Goal: Task Accomplishment & Management: Use online tool/utility

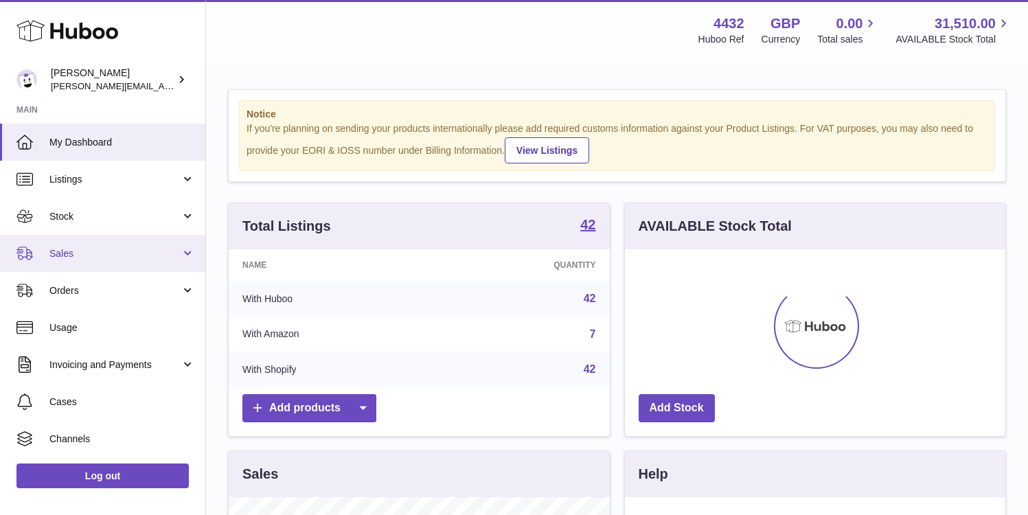
scroll to position [214, 381]
click at [116, 254] on span "Sales" at bounding box center [114, 253] width 131 height 13
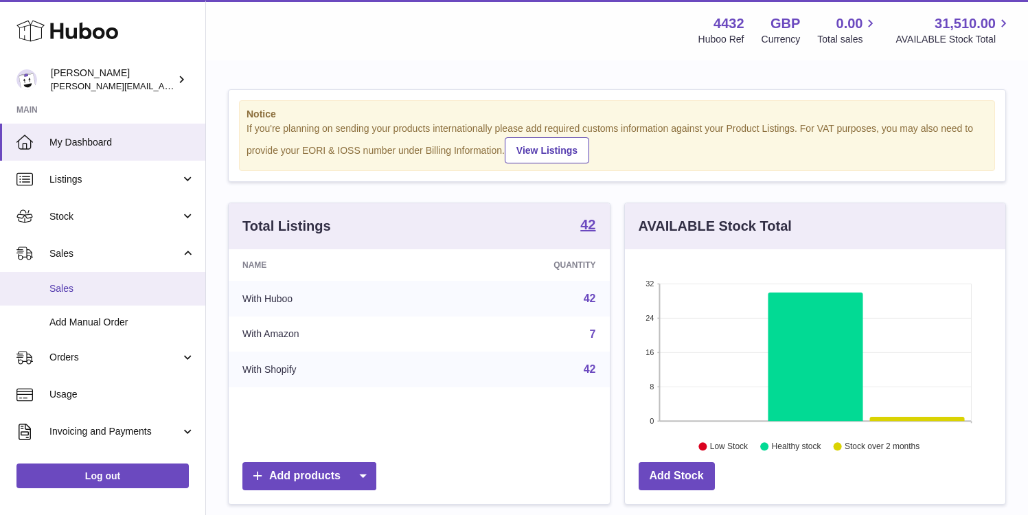
click at [108, 297] on link "Sales" at bounding box center [102, 289] width 205 height 34
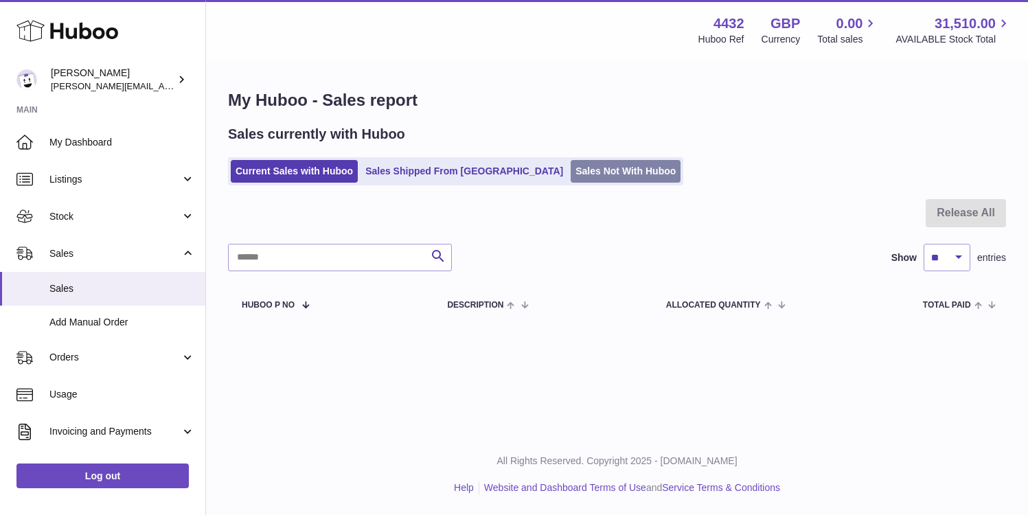
click at [571, 161] on link "Sales Not With Huboo" at bounding box center [626, 171] width 110 height 23
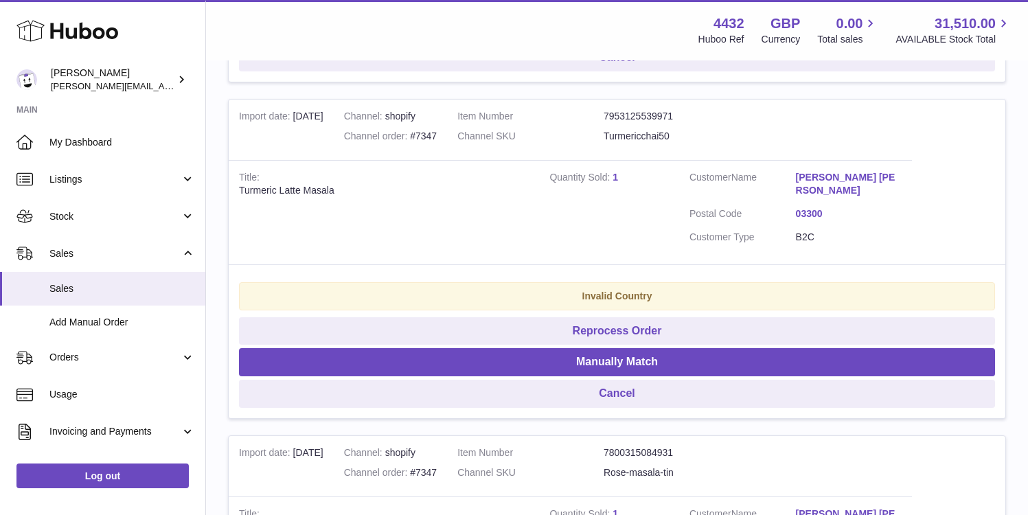
scroll to position [595, 0]
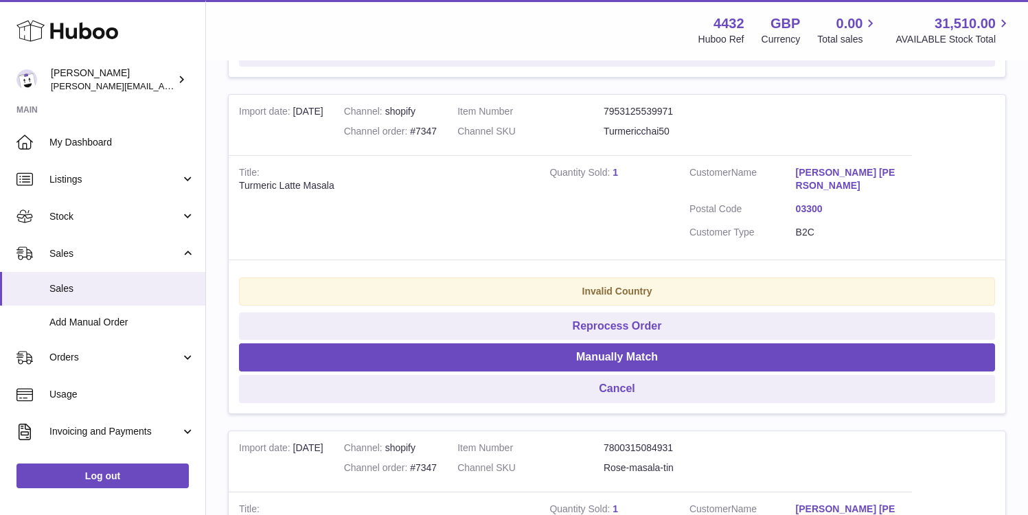
click at [815, 207] on link "03300" at bounding box center [849, 209] width 106 height 13
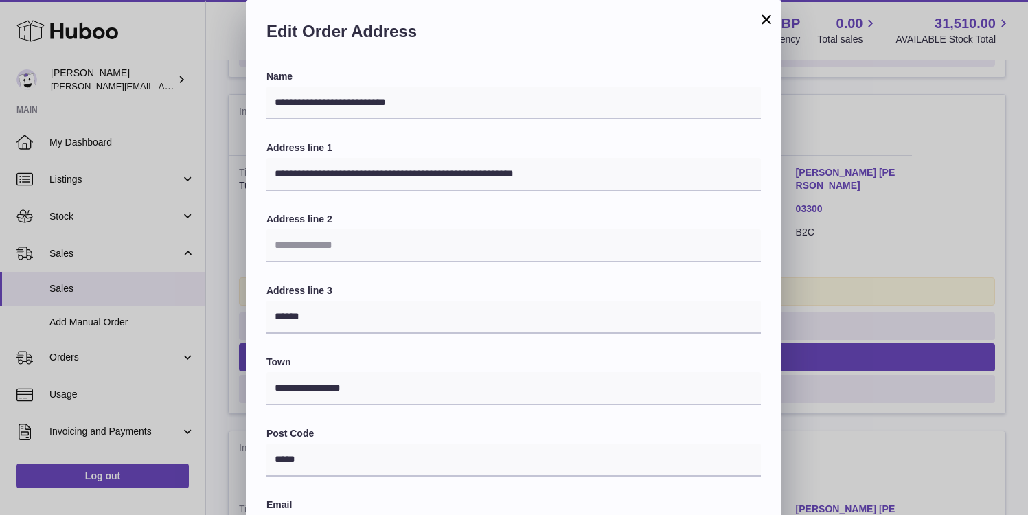
click at [763, 20] on button "×" at bounding box center [766, 19] width 16 height 16
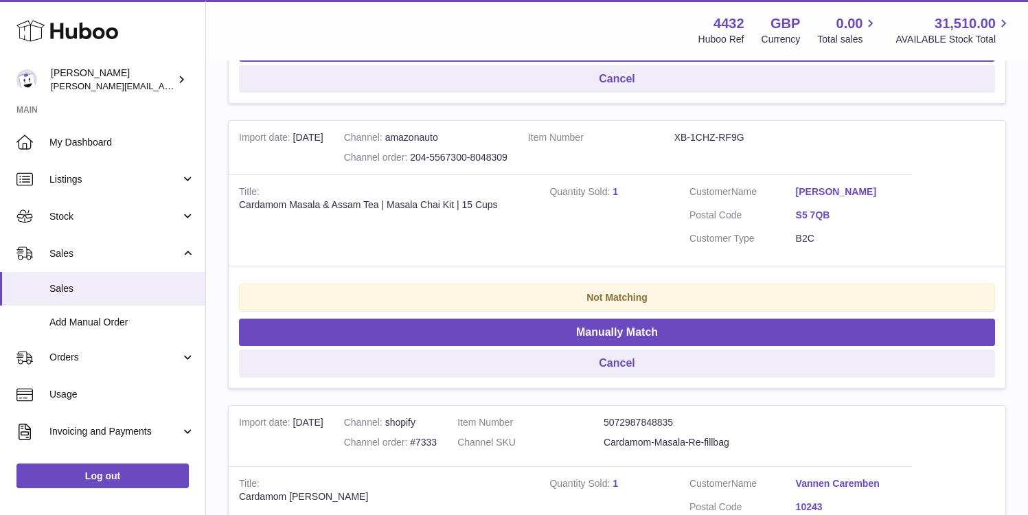
scroll to position [2161, 0]
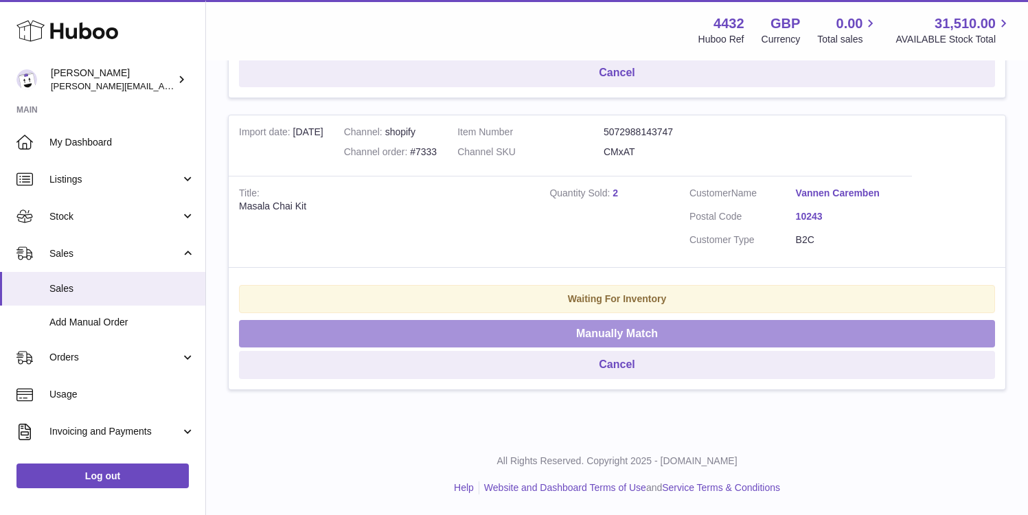
click at [462, 334] on button "Manually Match" at bounding box center [617, 334] width 756 height 28
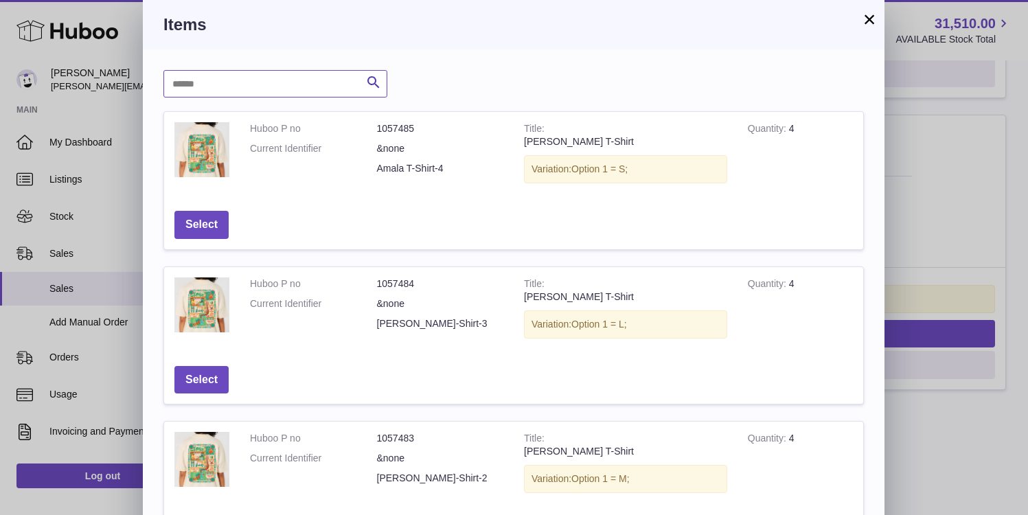
click at [284, 87] on input "text" at bounding box center [276, 83] width 224 height 27
type input "**********"
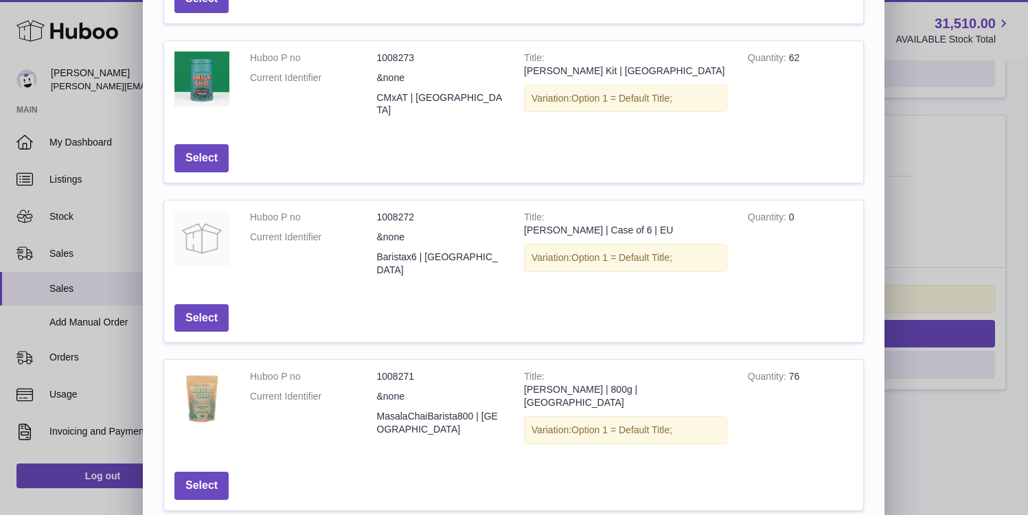
scroll to position [472, 0]
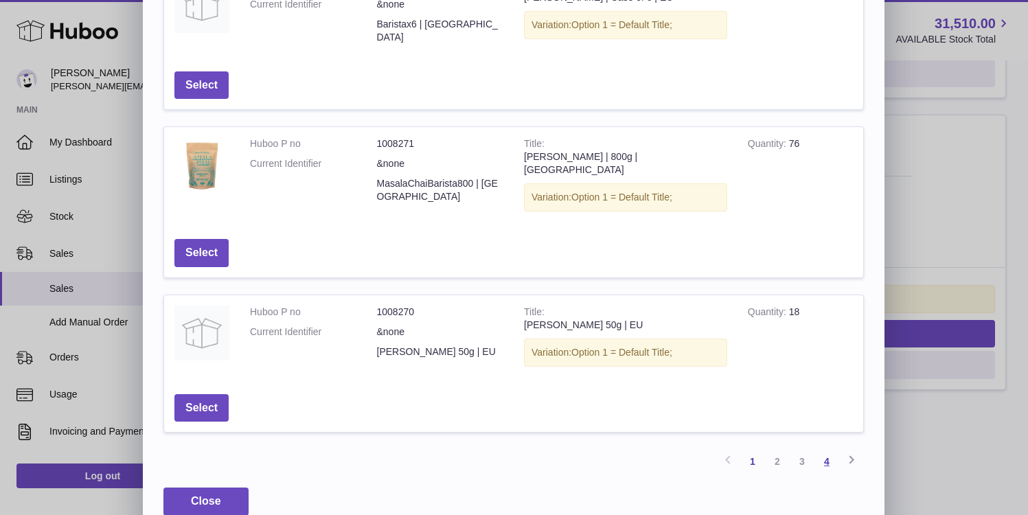
click at [832, 449] on link "4" at bounding box center [827, 461] width 25 height 25
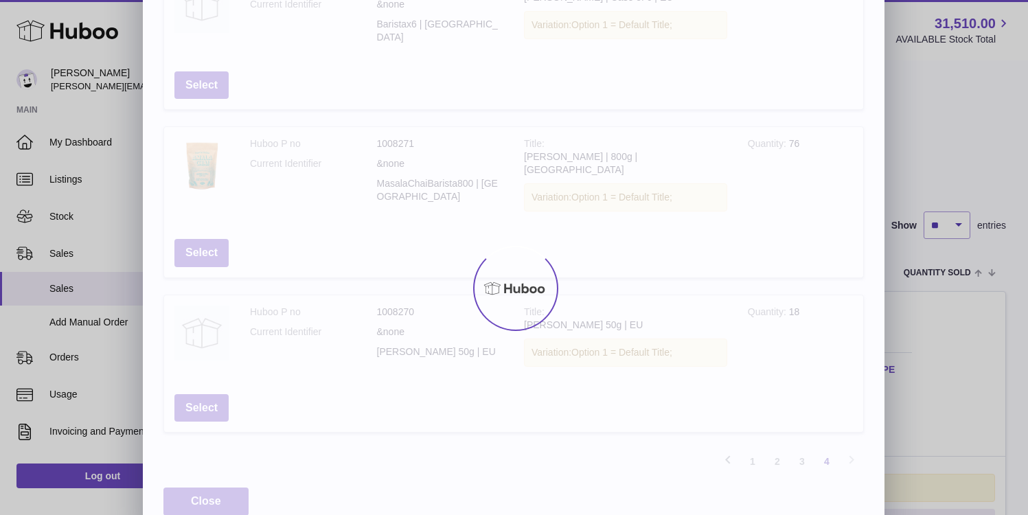
scroll to position [124, 0]
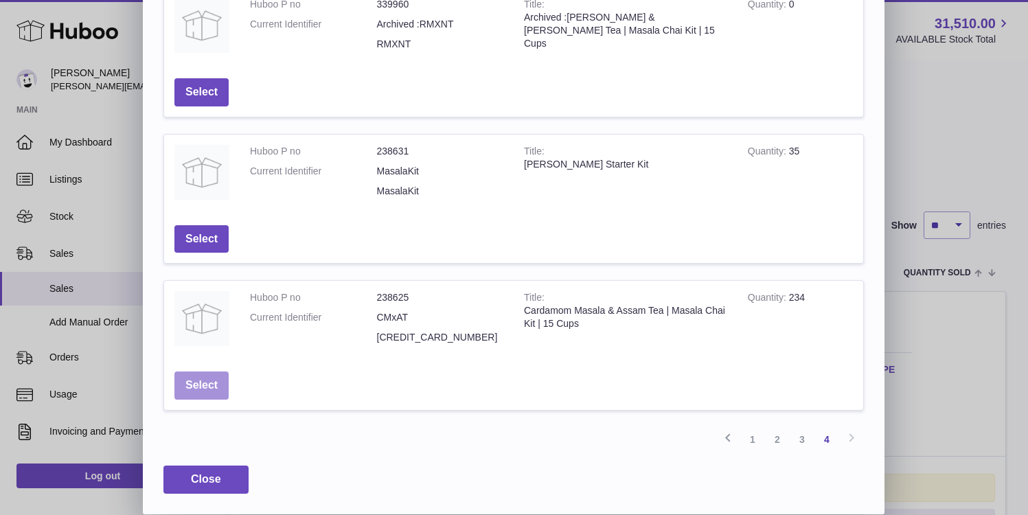
click at [215, 378] on button "Select" at bounding box center [202, 386] width 54 height 28
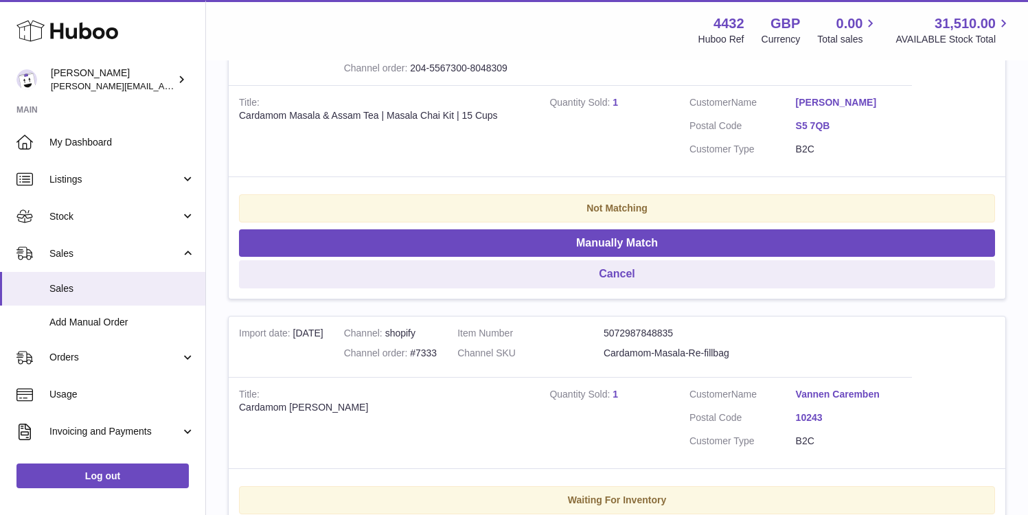
scroll to position [1869, 0]
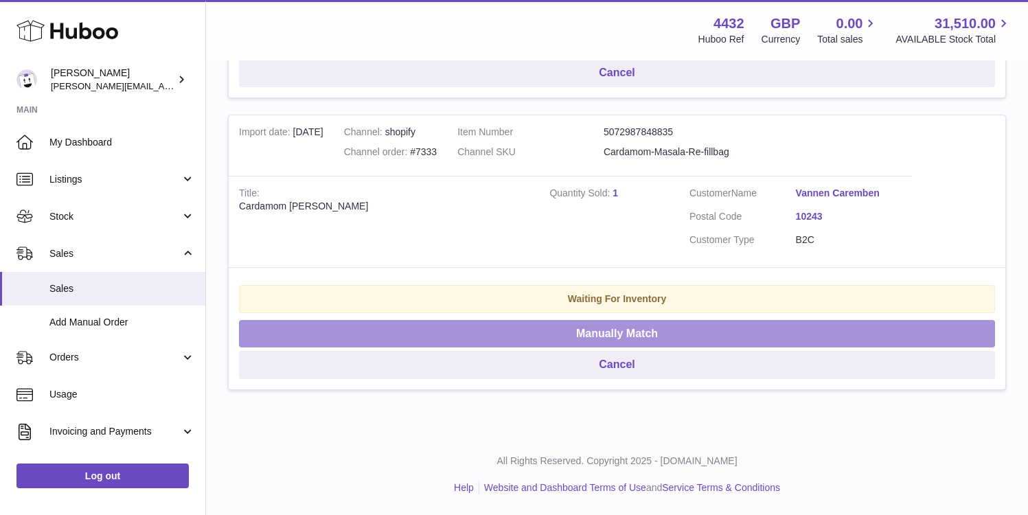
click at [444, 333] on button "Manually Match" at bounding box center [617, 334] width 756 height 28
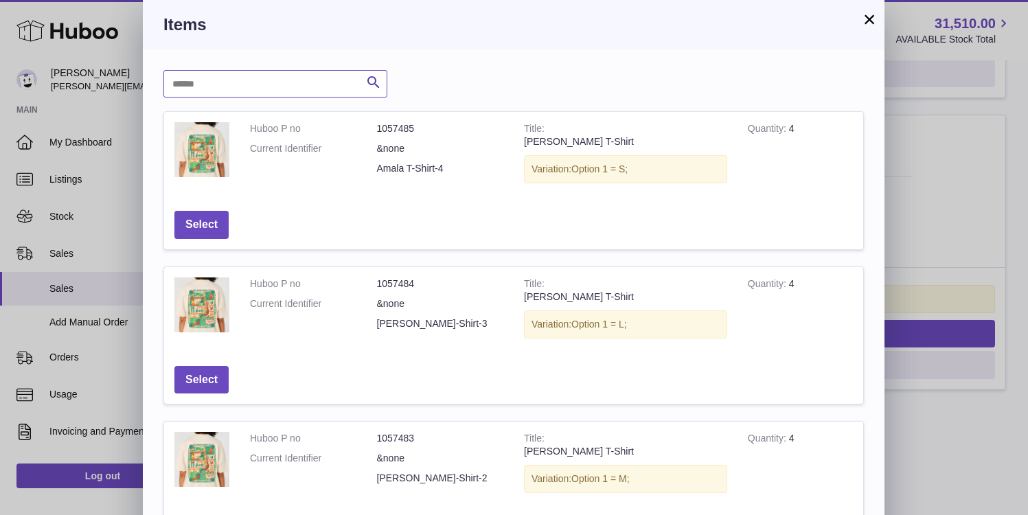
click at [266, 75] on input "text" at bounding box center [276, 83] width 224 height 27
type input "*******"
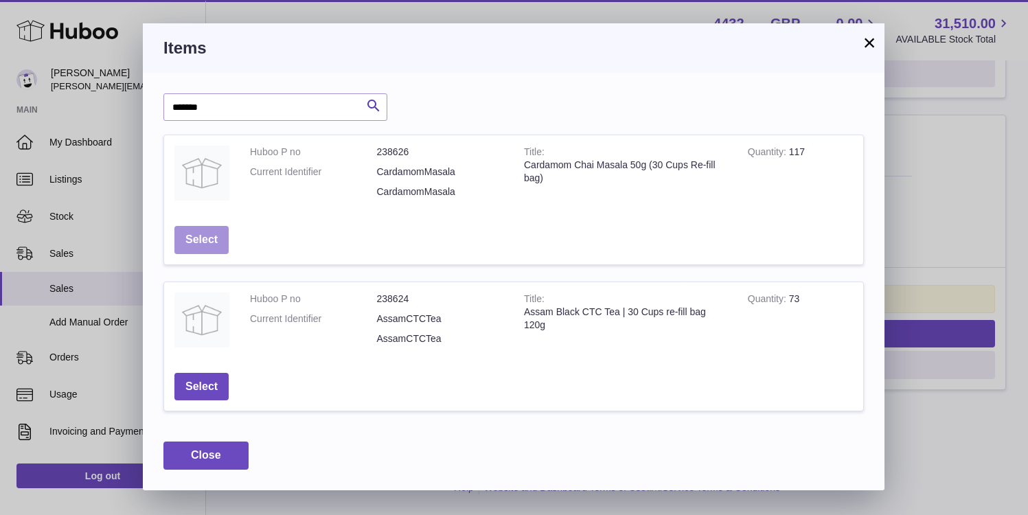
click at [214, 234] on button "Select" at bounding box center [202, 240] width 54 height 28
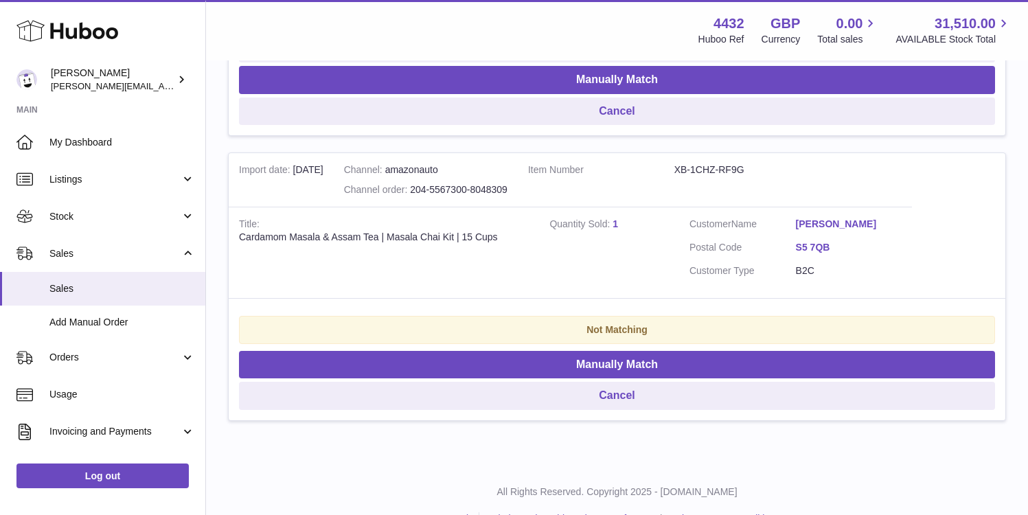
scroll to position [1505, 0]
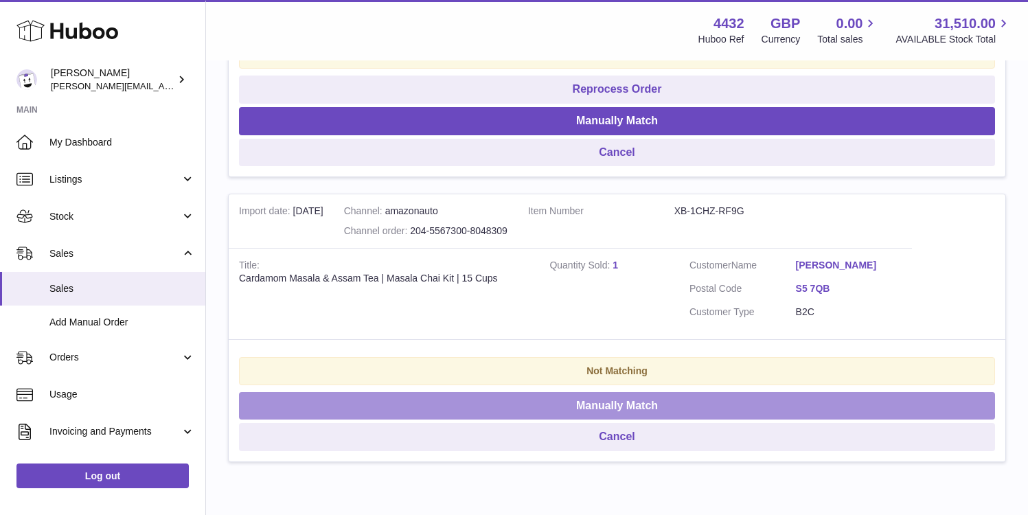
click at [638, 405] on button "Manually Match" at bounding box center [617, 406] width 756 height 28
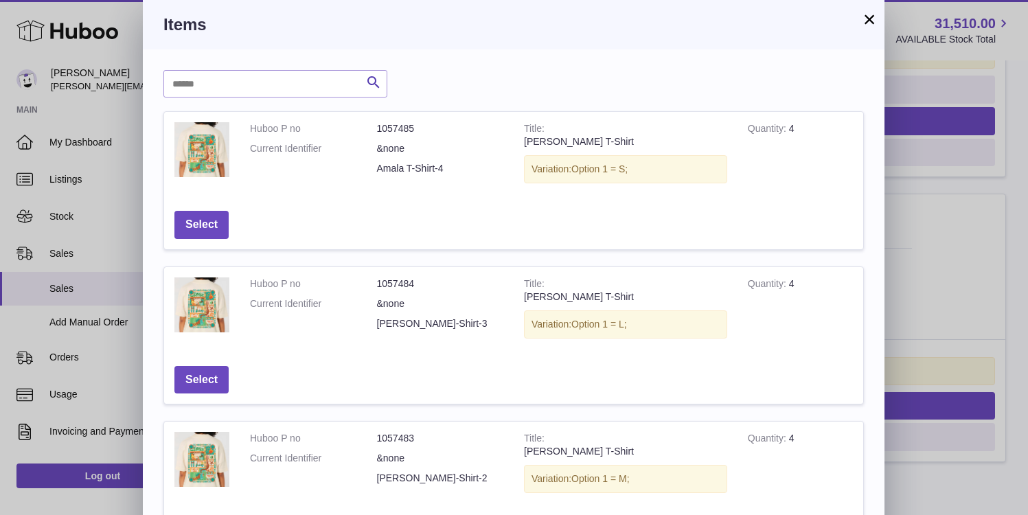
click at [868, 22] on button "×" at bounding box center [870, 19] width 16 height 16
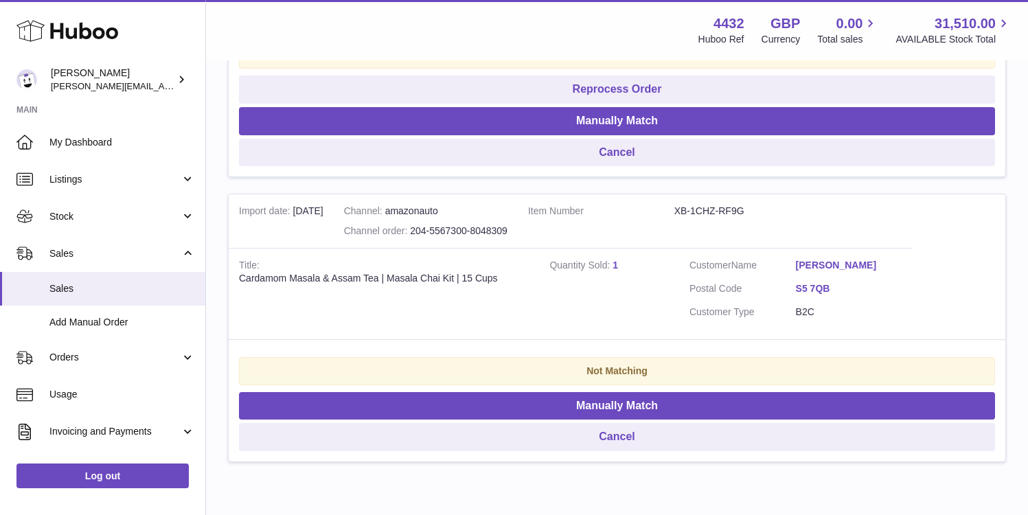
click at [818, 295] on dd "S5 7QB" at bounding box center [849, 290] width 106 height 16
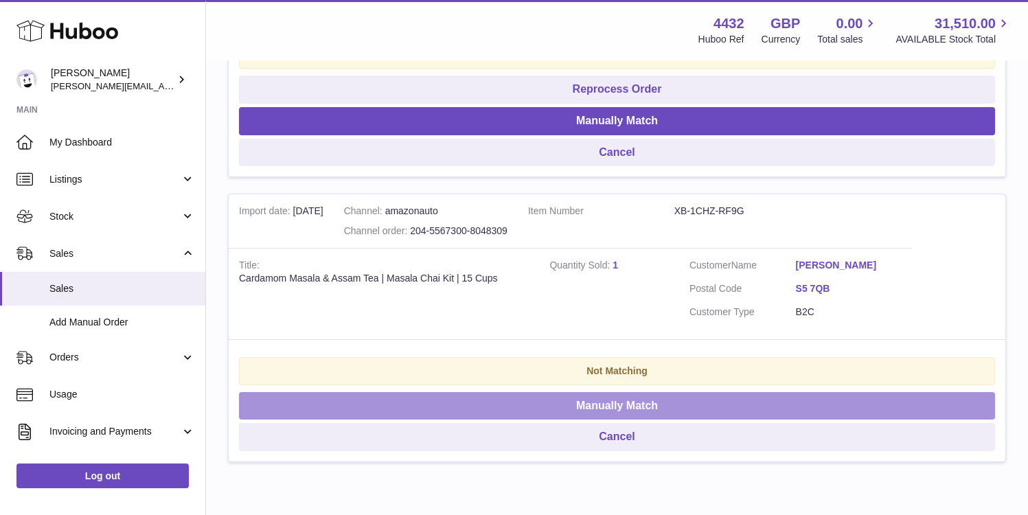
click at [673, 405] on button "Manually Match" at bounding box center [617, 406] width 756 height 28
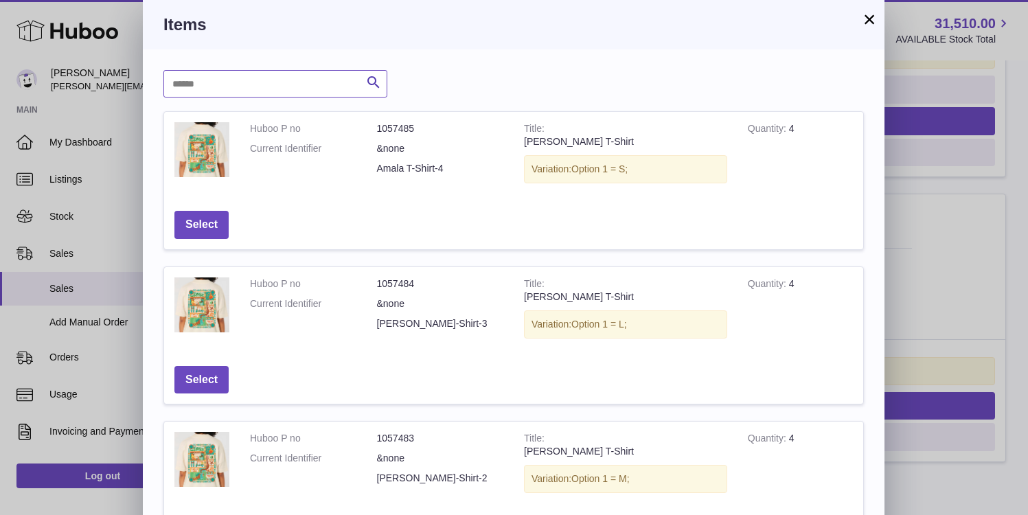
click at [293, 93] on input "text" at bounding box center [276, 83] width 224 height 27
type input "**********"
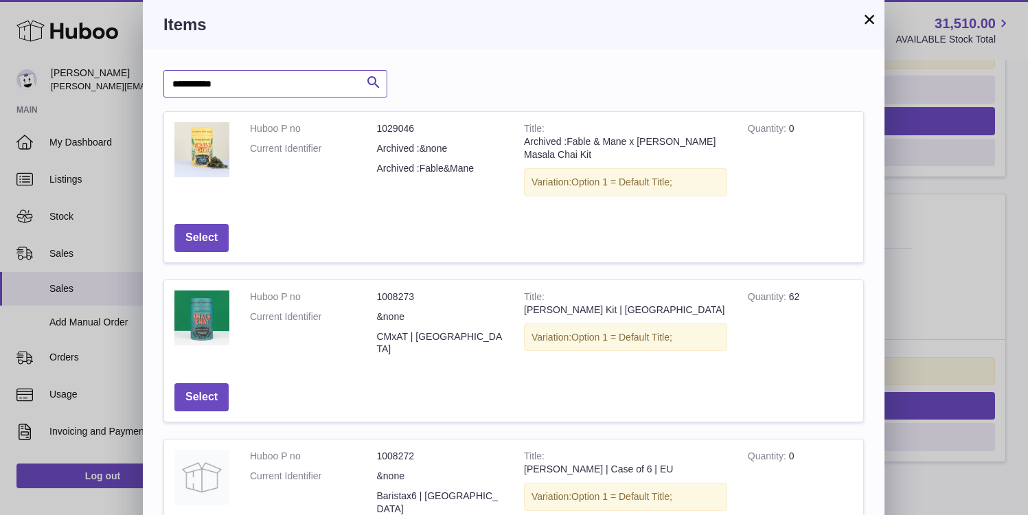
scroll to position [472, 0]
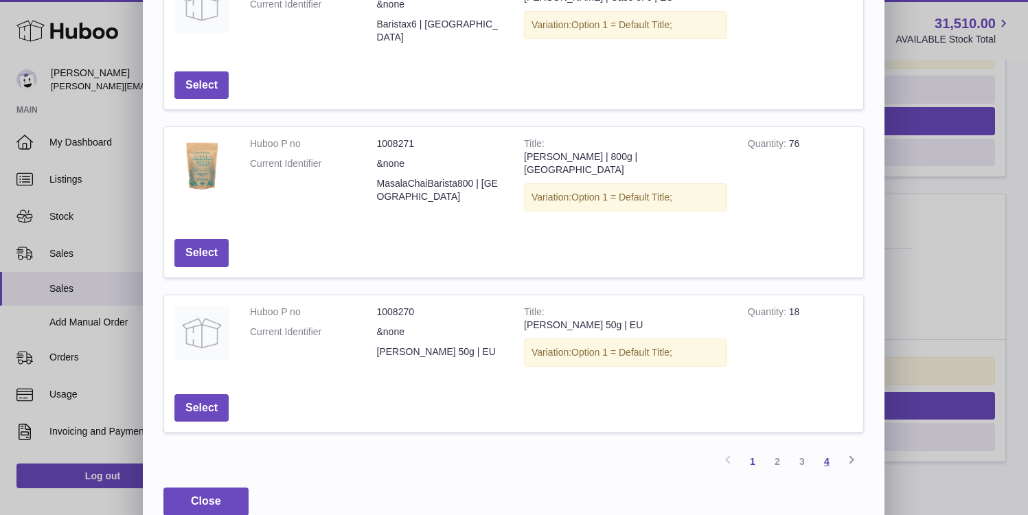
click at [826, 449] on link "4" at bounding box center [827, 461] width 25 height 25
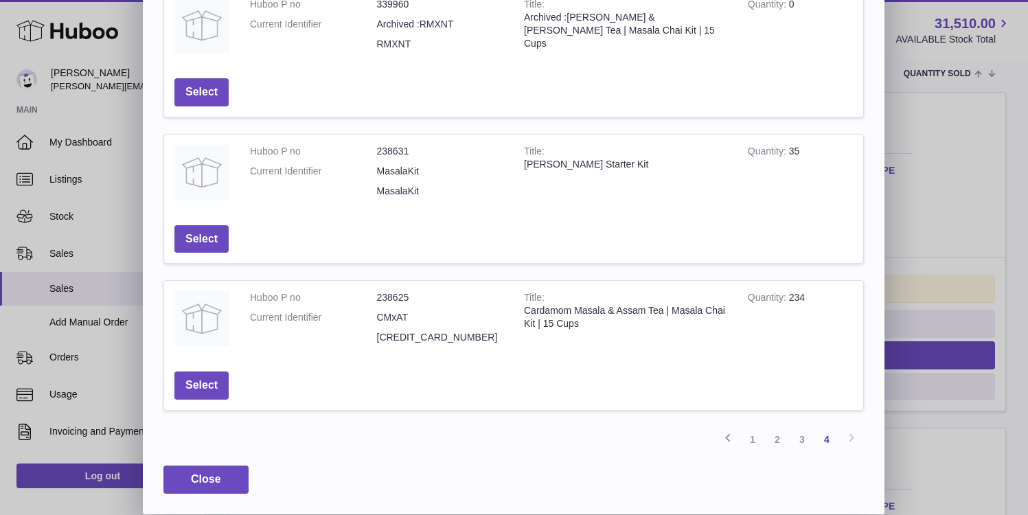
scroll to position [62, 0]
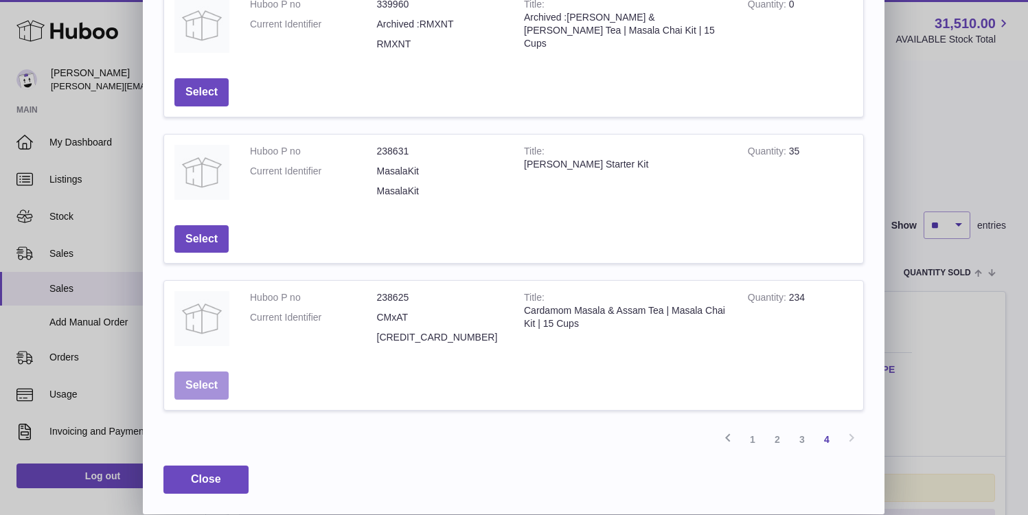
click at [221, 381] on button "Select" at bounding box center [202, 386] width 54 height 28
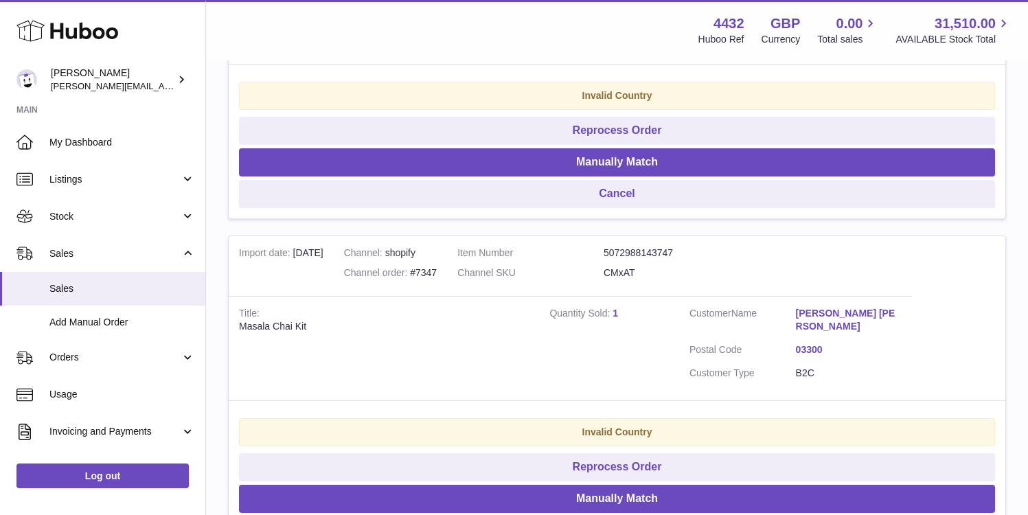
scroll to position [1292, 0]
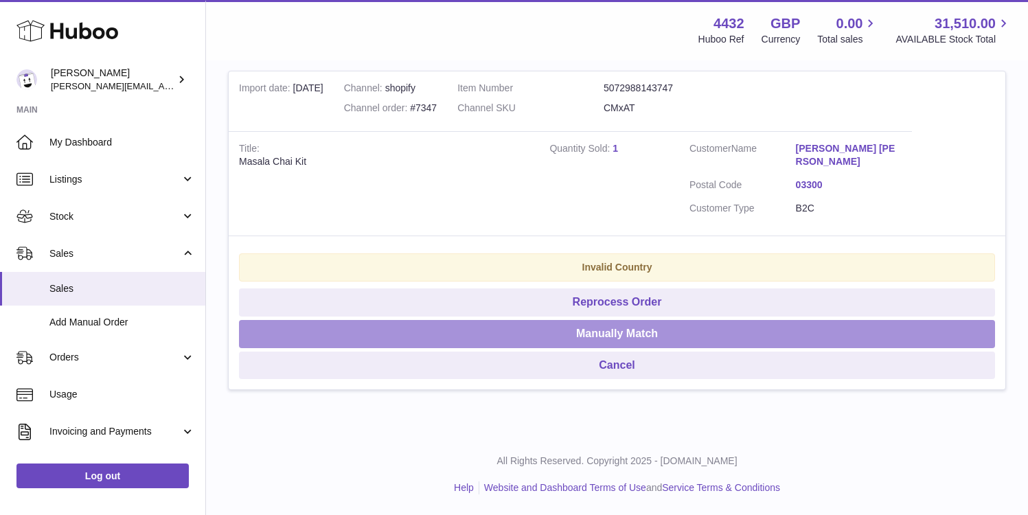
click at [588, 333] on button "Manually Match" at bounding box center [617, 334] width 756 height 28
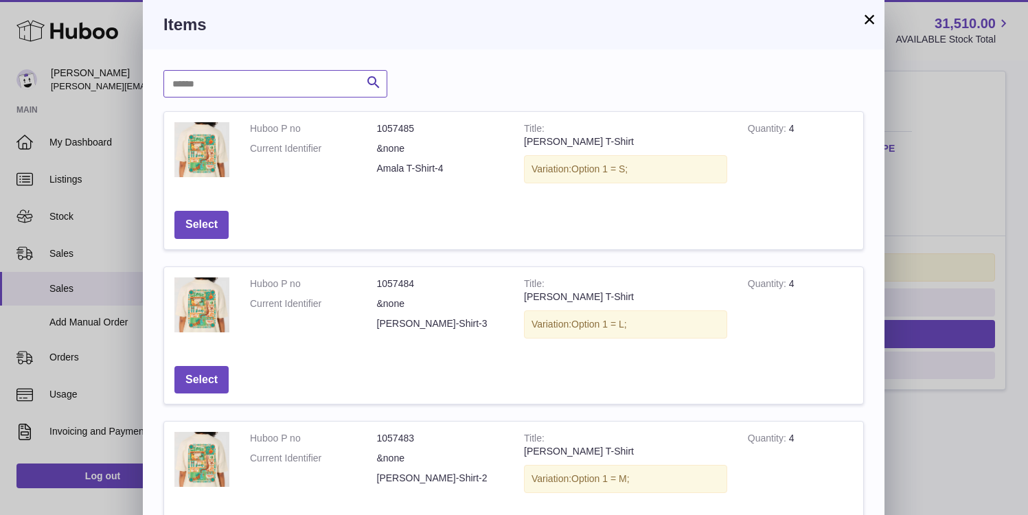
click at [285, 85] on input "text" at bounding box center [276, 83] width 224 height 27
type input "**********"
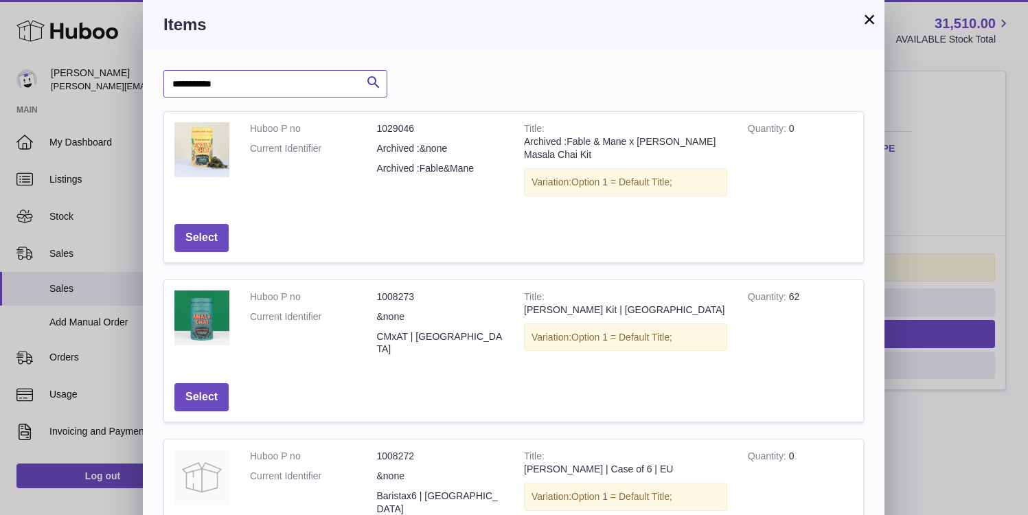
scroll to position [472, 0]
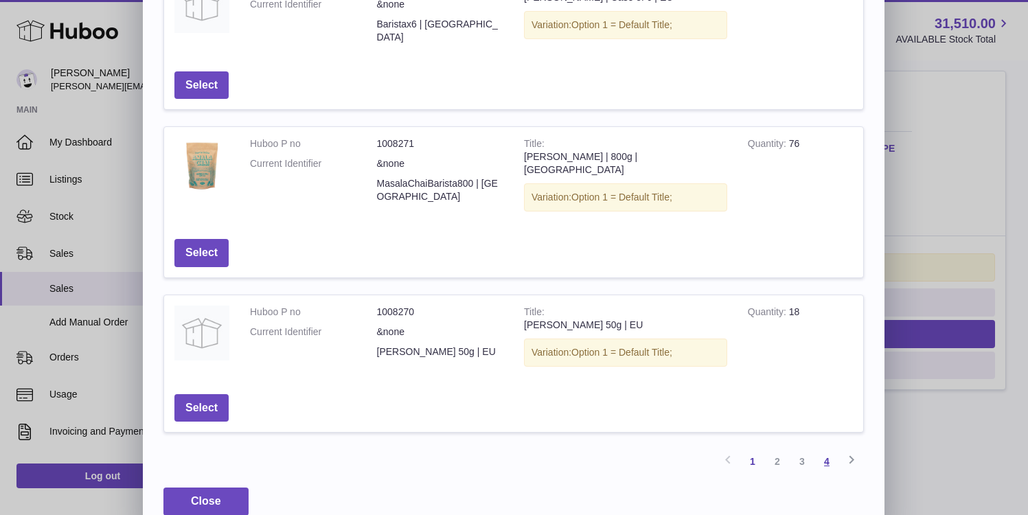
click at [823, 449] on link "4" at bounding box center [827, 461] width 25 height 25
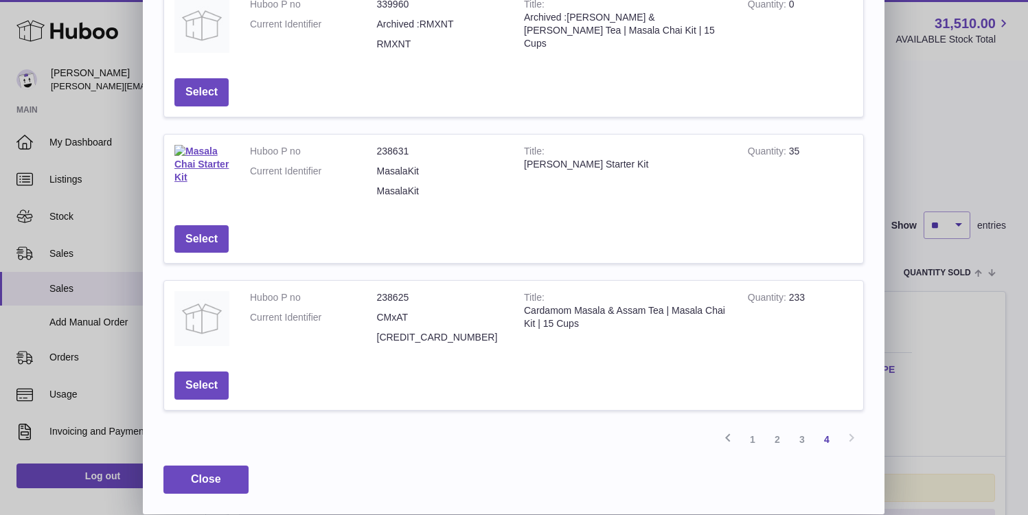
scroll to position [124, 0]
click at [213, 382] on button "Select" at bounding box center [202, 386] width 54 height 28
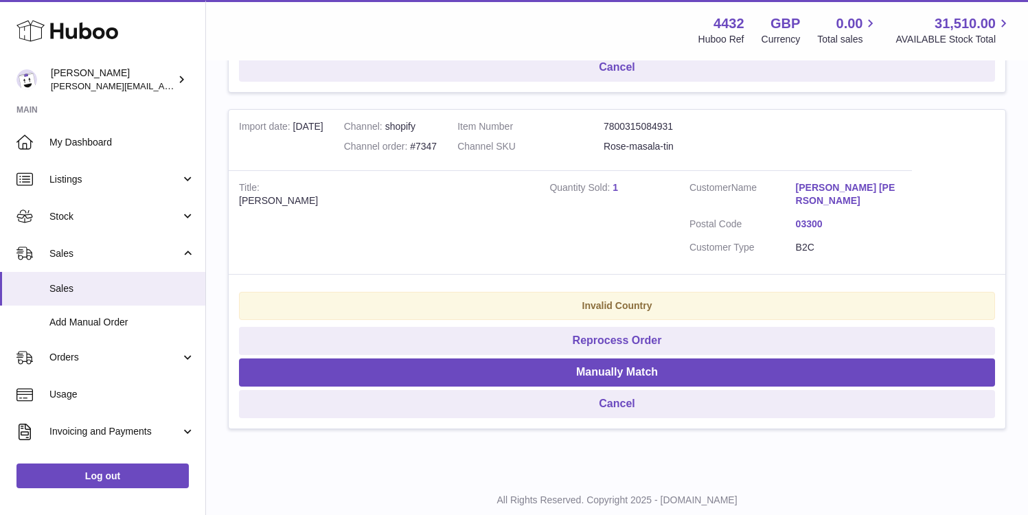
scroll to position [955, 0]
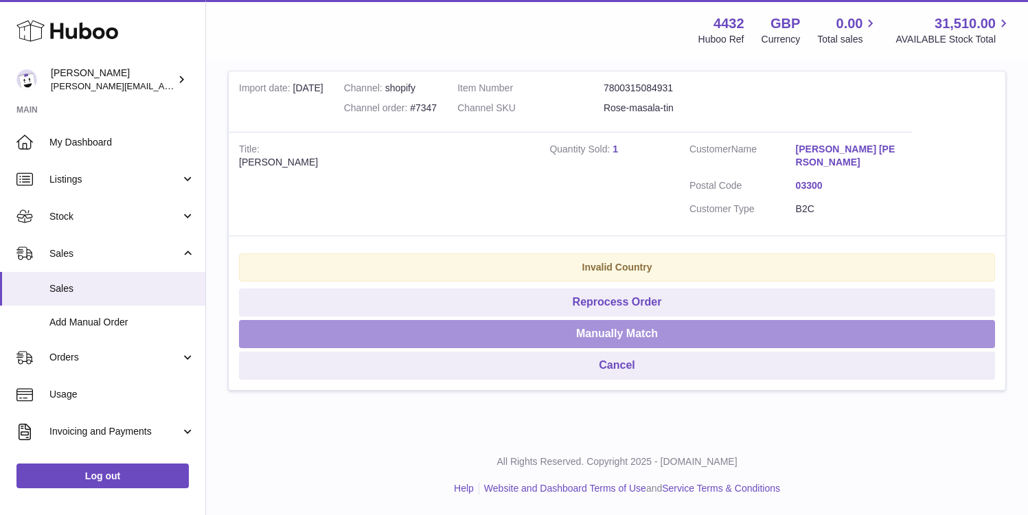
click at [541, 336] on button "Manually Match" at bounding box center [617, 334] width 756 height 28
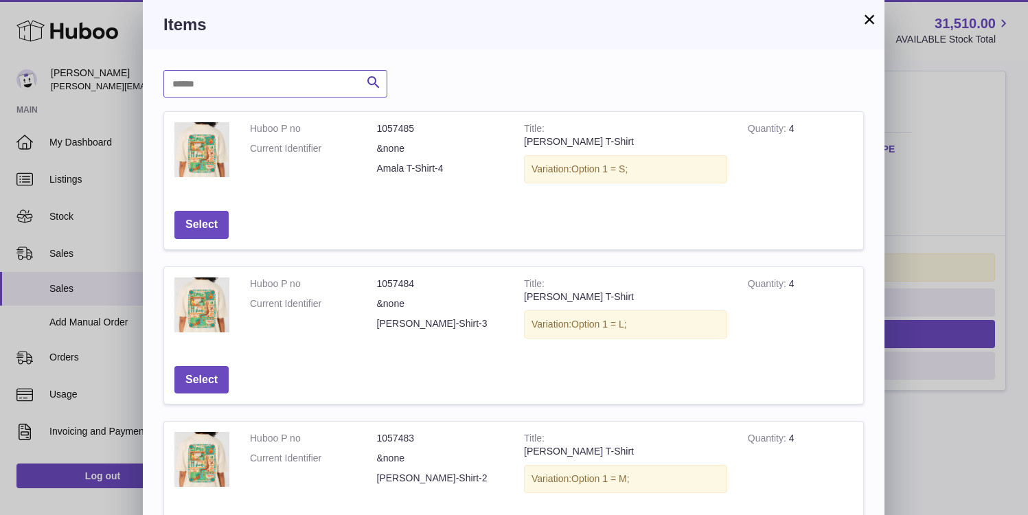
click at [283, 77] on input "text" at bounding box center [276, 83] width 224 height 27
type input "****"
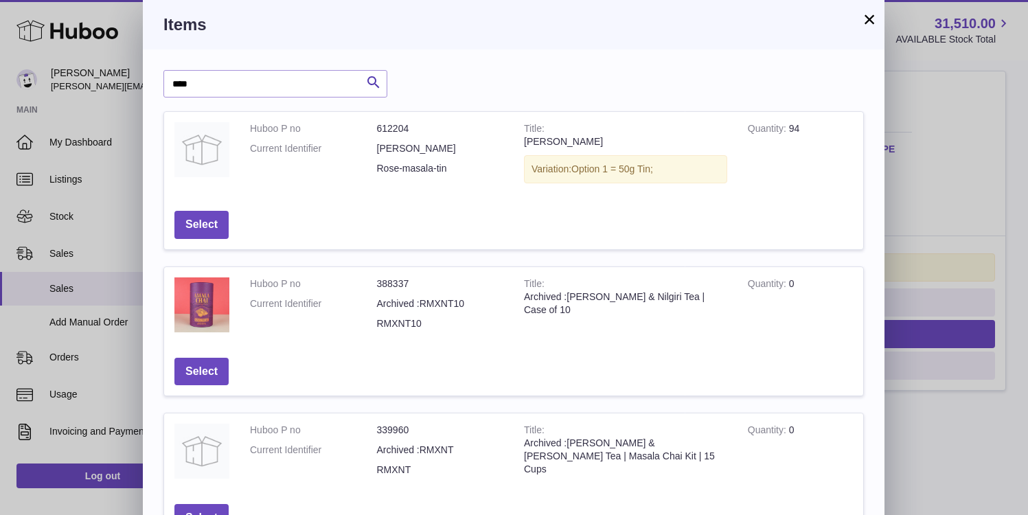
click at [206, 209] on td "Select" at bounding box center [201, 225] width 75 height 49
click at [207, 225] on button "Select" at bounding box center [202, 225] width 54 height 28
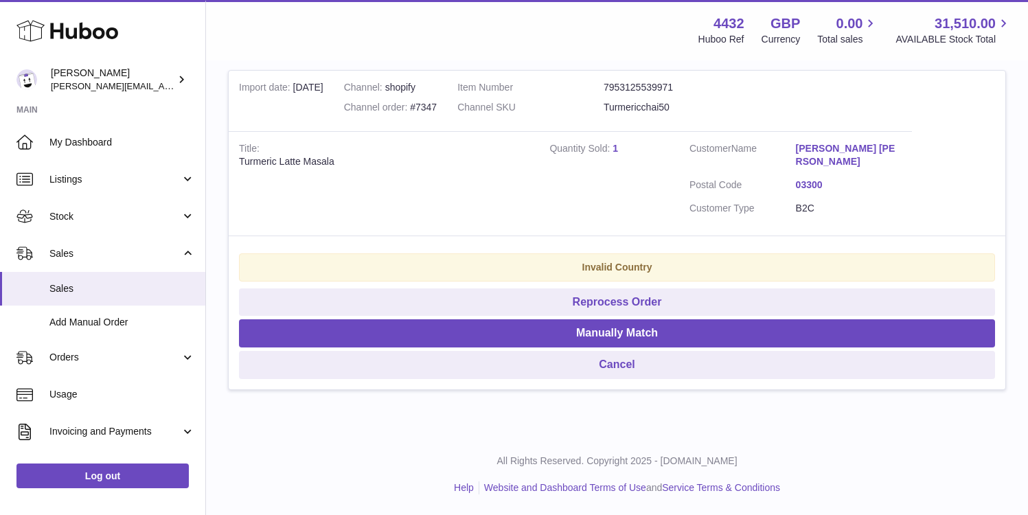
scroll to position [619, 0]
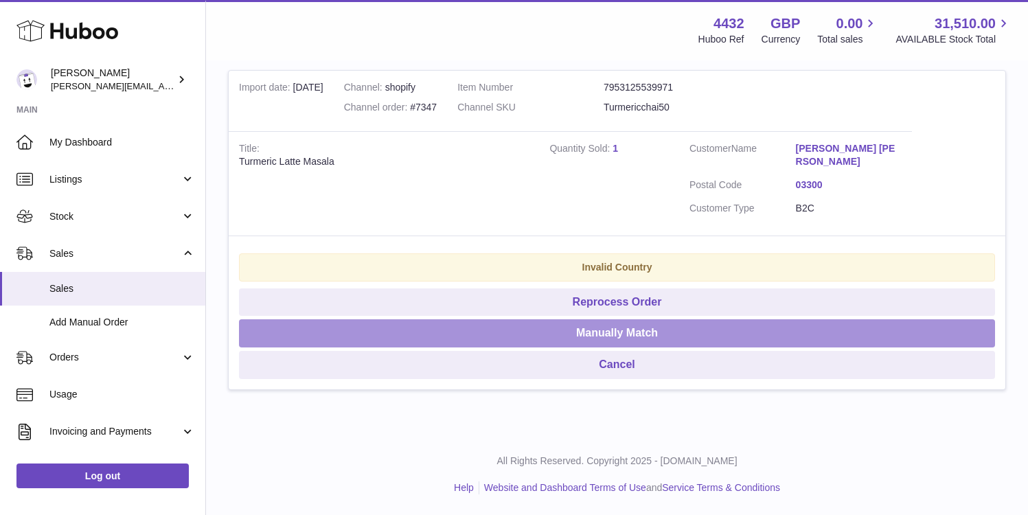
click at [623, 337] on button "Manually Match" at bounding box center [617, 333] width 756 height 28
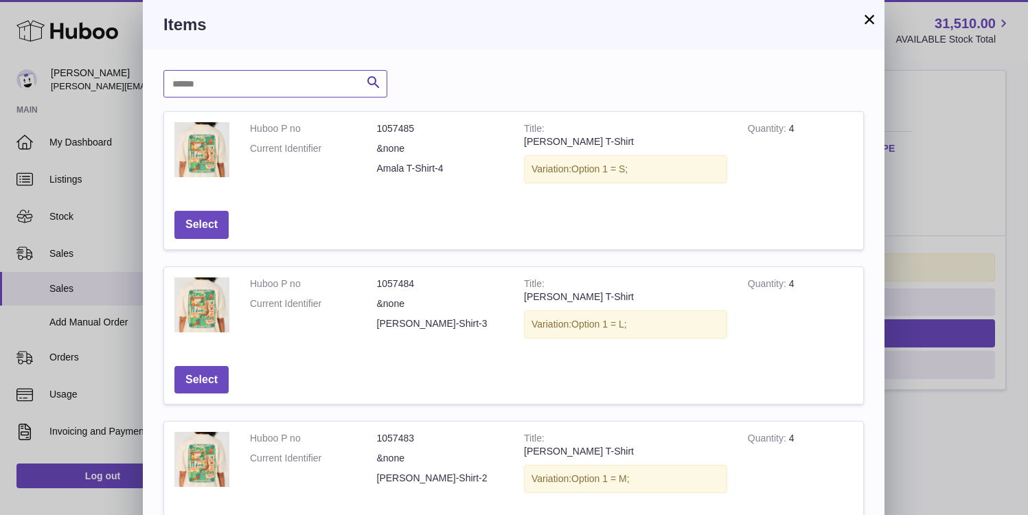
click at [296, 94] on input "text" at bounding box center [276, 83] width 224 height 27
type input "********"
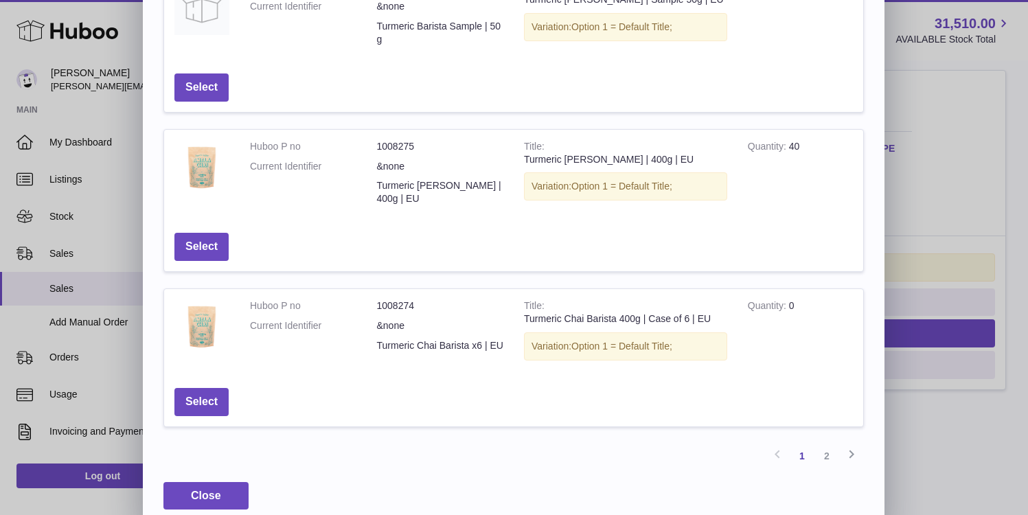
scroll to position [469, 0]
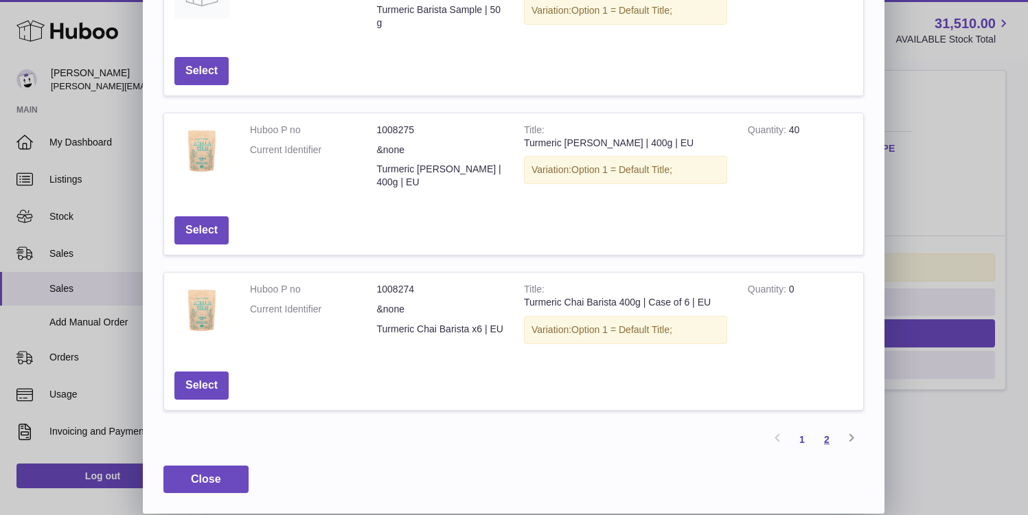
click at [829, 436] on link "2" at bounding box center [827, 439] width 25 height 25
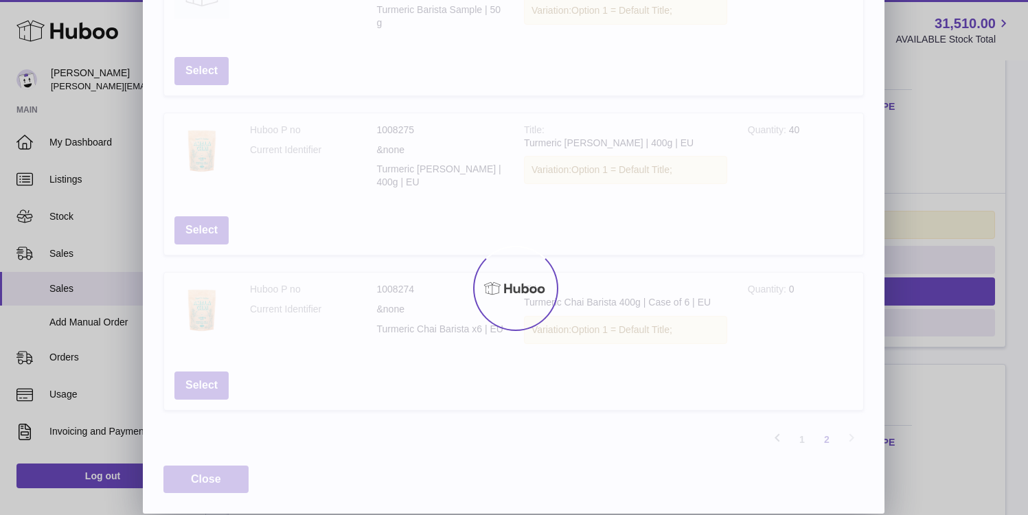
scroll to position [309, 0]
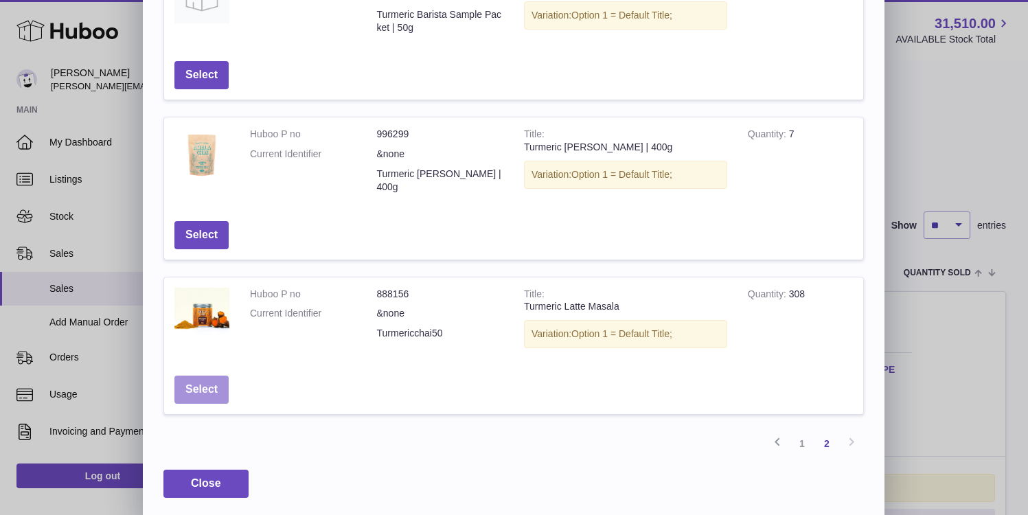
click at [203, 381] on button "Select" at bounding box center [202, 390] width 54 height 28
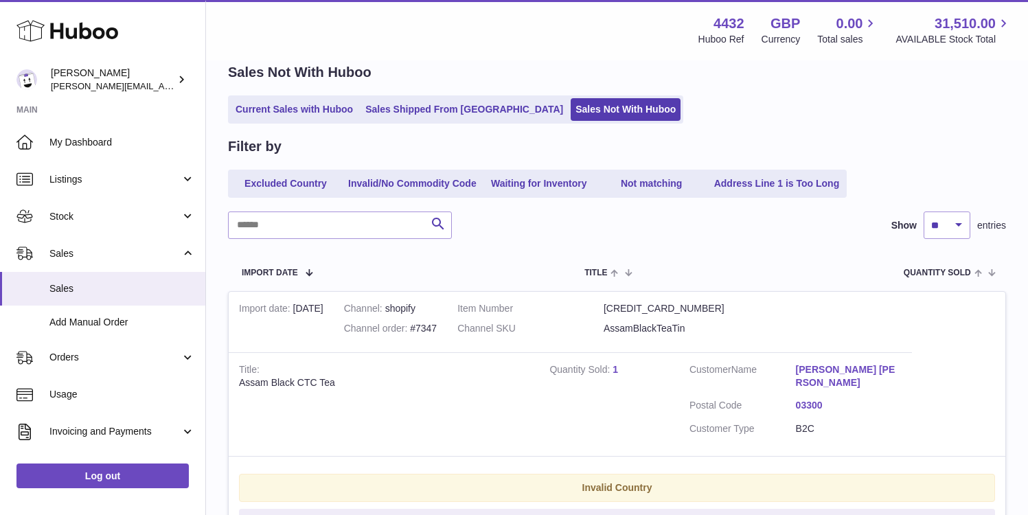
scroll to position [282, 0]
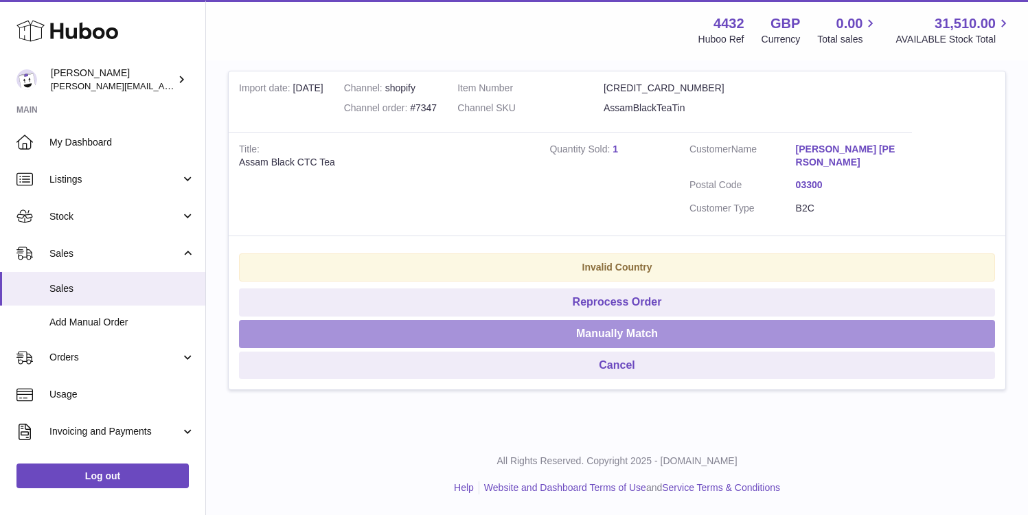
click at [578, 343] on button "Manually Match" at bounding box center [617, 334] width 756 height 28
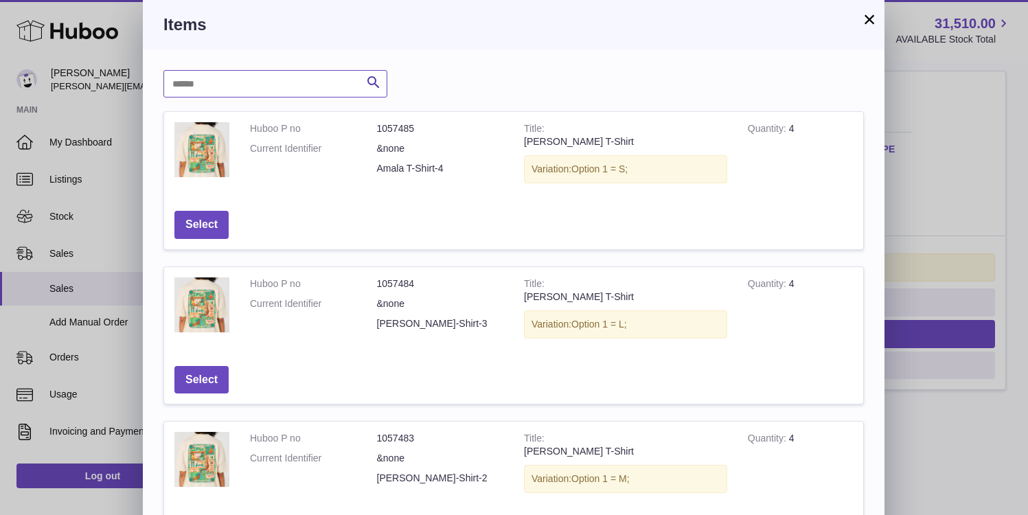
click at [304, 84] on input "text" at bounding box center [276, 83] width 224 height 27
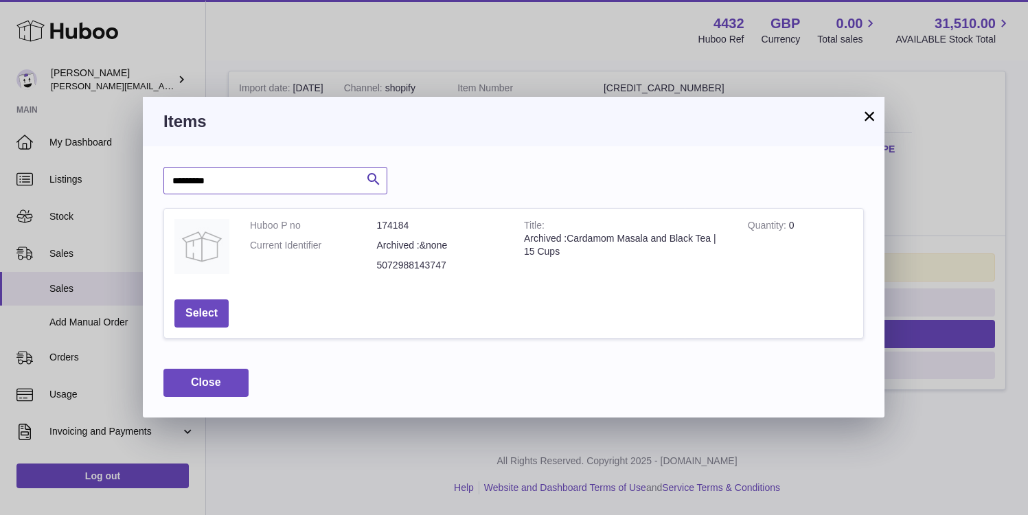
click at [328, 183] on input "*********" at bounding box center [276, 180] width 224 height 27
type input "*****"
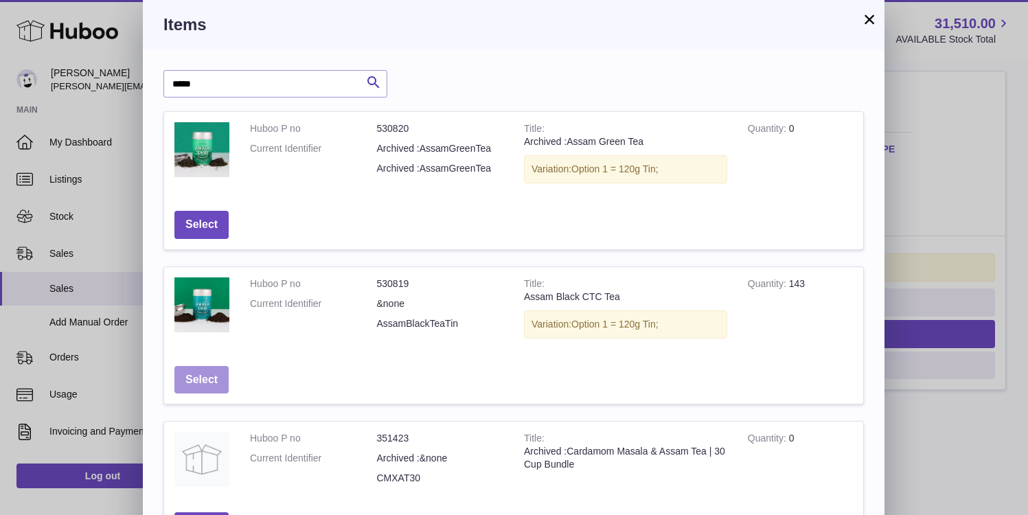
click at [209, 372] on button "Select" at bounding box center [202, 380] width 54 height 28
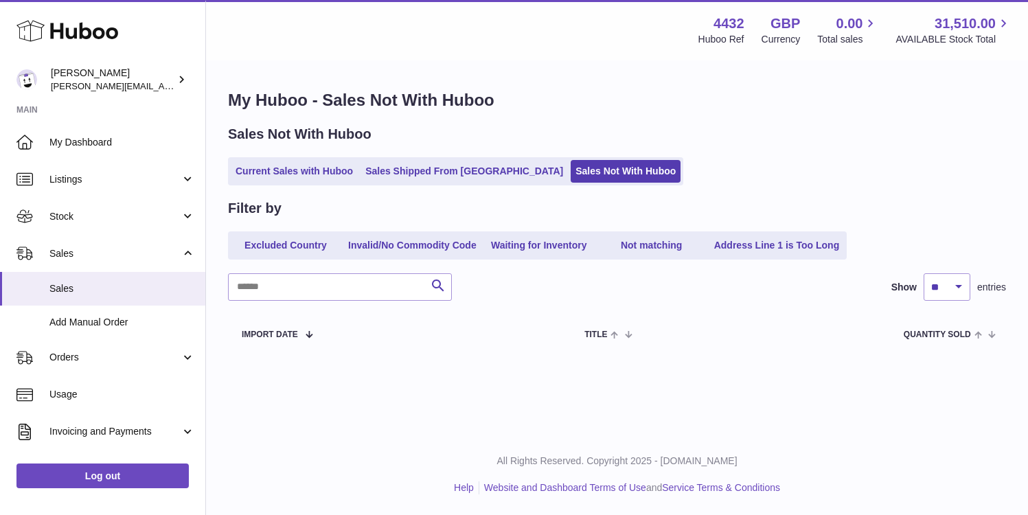
scroll to position [0, 0]
